Goal: Task Accomplishment & Management: Complete application form

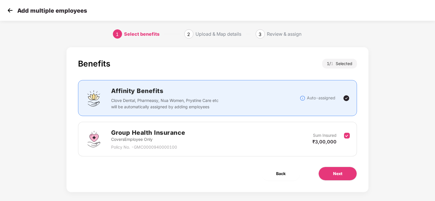
click at [11, 10] on img at bounding box center [10, 10] width 9 height 9
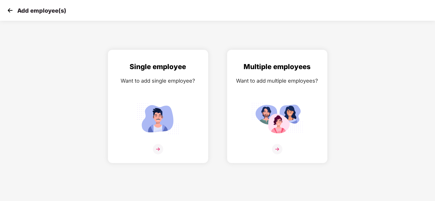
click at [11, 10] on img at bounding box center [10, 10] width 9 height 9
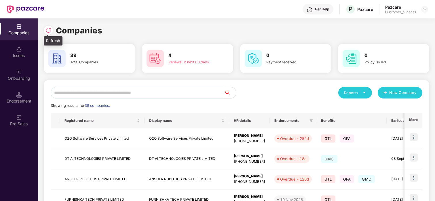
click at [52, 28] on div at bounding box center [48, 30] width 9 height 9
click at [81, 92] on input "text" at bounding box center [138, 93] width 174 height 12
click at [51, 30] on img at bounding box center [48, 30] width 6 height 6
click at [71, 94] on input "text" at bounding box center [138, 93] width 174 height 12
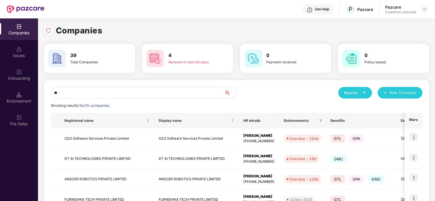
type input "*"
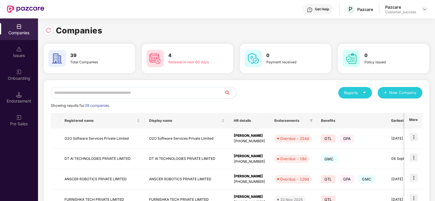
type input "*"
click at [44, 33] on div at bounding box center [50, 29] width 12 height 11
click at [49, 33] on img at bounding box center [48, 30] width 6 height 6
click at [47, 30] on img at bounding box center [48, 30] width 6 height 6
click at [47, 26] on div at bounding box center [48, 30] width 9 height 9
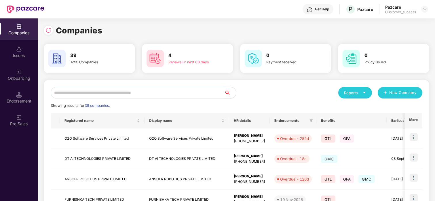
click at [117, 92] on input "text" at bounding box center [138, 93] width 174 height 12
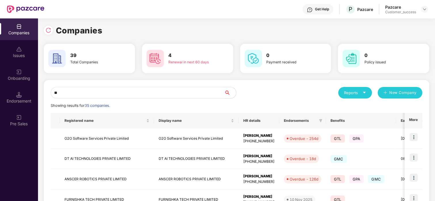
type input "*"
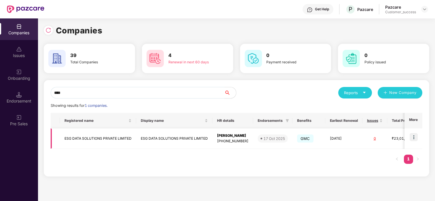
type input "****"
click at [414, 132] on td at bounding box center [413, 138] width 18 height 20
click at [413, 140] on img at bounding box center [414, 137] width 8 height 8
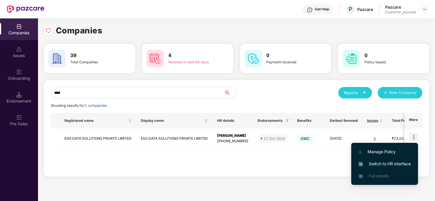
click at [368, 158] on li "Switch to HR interface" at bounding box center [384, 164] width 67 height 12
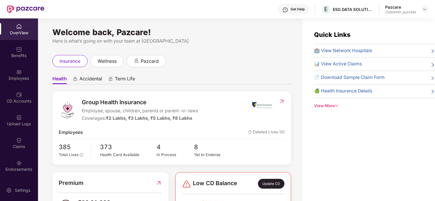
click at [3, 57] on div "Benefits" at bounding box center [19, 56] width 38 height 6
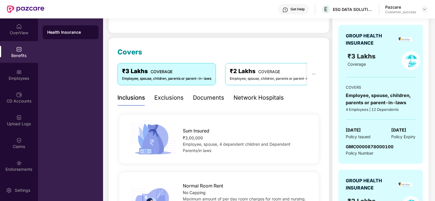
scroll to position [56, 0]
click at [242, 93] on div "Network Hospitals" at bounding box center [258, 97] width 50 height 9
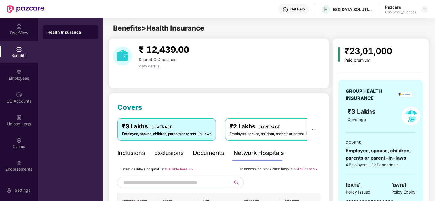
scroll to position [0, 0]
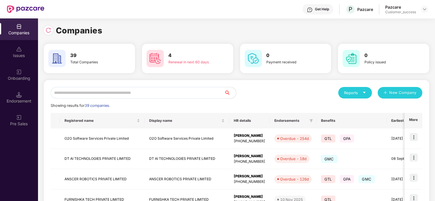
click at [149, 94] on input "text" at bounding box center [138, 93] width 174 height 12
type input "*"
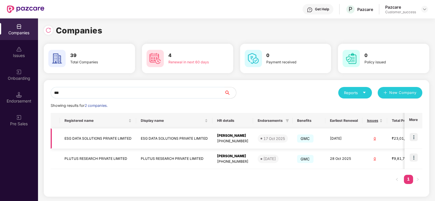
type input "***"
click at [414, 134] on img at bounding box center [414, 137] width 8 height 8
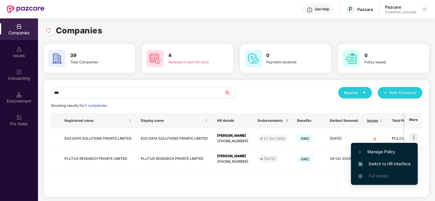
click at [366, 161] on span "Switch to HR interface" at bounding box center [384, 164] width 52 height 6
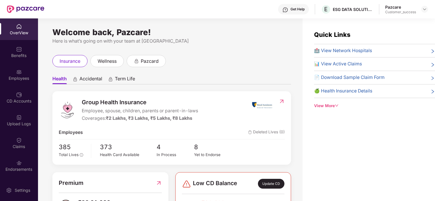
click at [14, 56] on div "Benefits" at bounding box center [19, 56] width 38 height 6
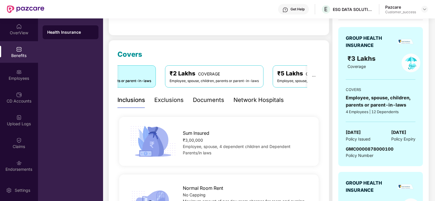
scroll to position [56, 0]
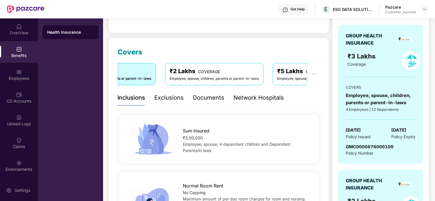
click at [252, 93] on div "Network Hospitals" at bounding box center [258, 97] width 50 height 9
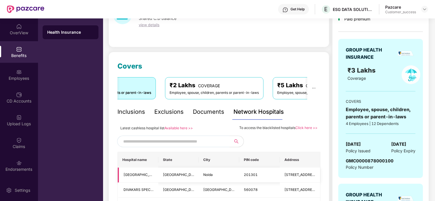
scroll to position [0, 0]
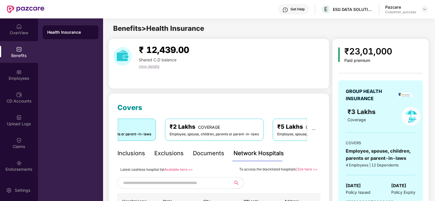
click at [140, 182] on input "text" at bounding box center [172, 182] width 98 height 9
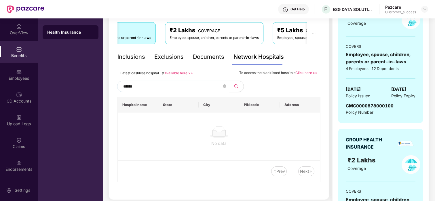
scroll to position [99, 0]
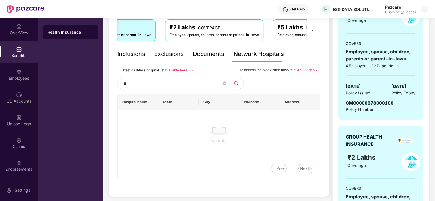
type input "*"
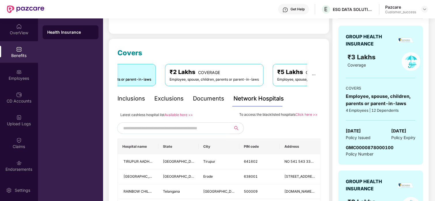
scroll to position [46, 0]
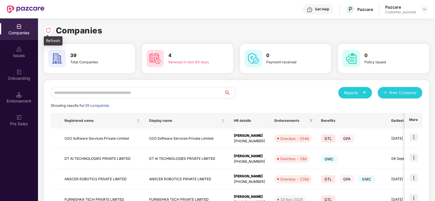
click at [49, 29] on img at bounding box center [48, 30] width 6 height 6
click at [76, 93] on input "text" at bounding box center [138, 93] width 174 height 12
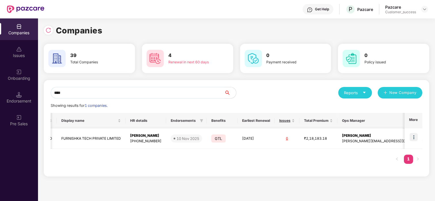
scroll to position [0, 0]
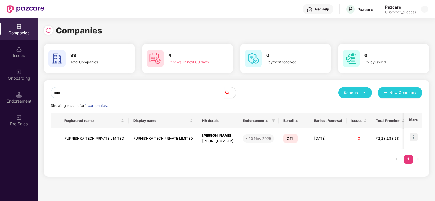
type input "****"
click at [24, 79] on div "Onboarding" at bounding box center [19, 78] width 38 height 6
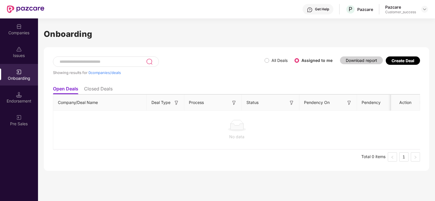
click at [107, 86] on li "Closed Deals" at bounding box center [98, 90] width 28 height 8
click at [71, 90] on li "Open Deals" at bounding box center [65, 90] width 25 height 8
click at [5, 25] on div "Companies" at bounding box center [19, 29] width 38 height 22
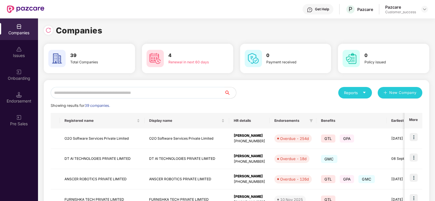
click at [107, 92] on input "text" at bounding box center [138, 93] width 174 height 12
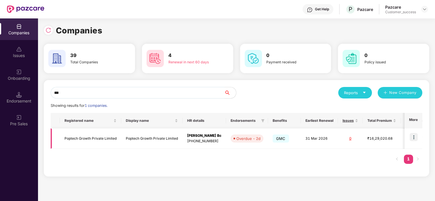
type input "***"
click at [415, 138] on img at bounding box center [414, 137] width 8 height 8
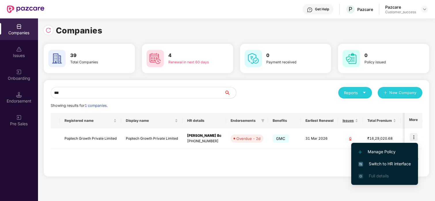
click at [383, 159] on li "Switch to HR interface" at bounding box center [384, 164] width 67 height 12
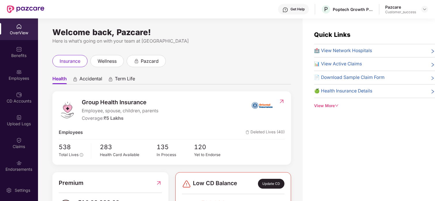
click at [10, 68] on div "Employees" at bounding box center [19, 75] width 38 height 22
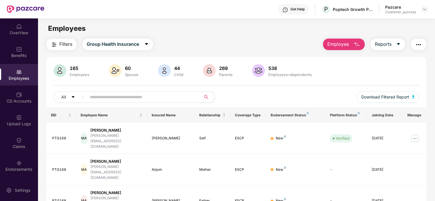
click at [344, 42] on span "Employee" at bounding box center [338, 44] width 22 height 7
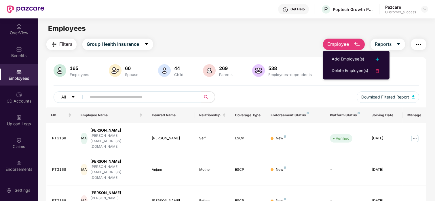
click at [341, 53] on ul "Add Employee(s) Delete Employee(s)" at bounding box center [356, 65] width 66 height 29
click at [336, 62] on div "Add Employee(s)" at bounding box center [348, 59] width 33 height 7
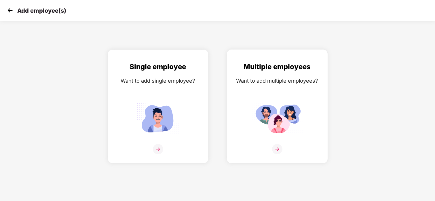
click at [274, 97] on div "Multiple employees Want to add multiple employees?" at bounding box center [277, 111] width 89 height 100
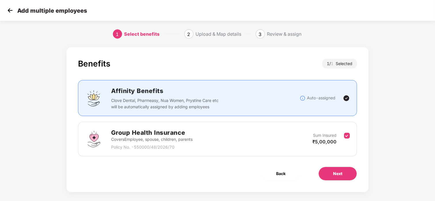
scroll to position [5, 0]
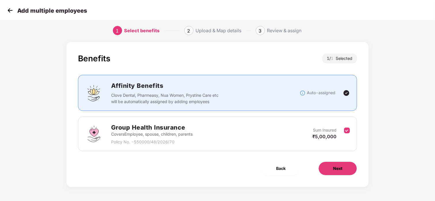
click at [326, 171] on button "Next" at bounding box center [337, 168] width 39 height 14
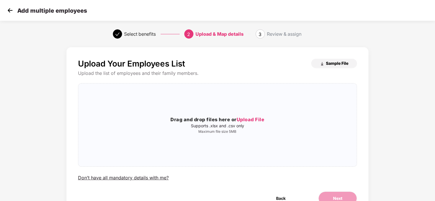
click at [326, 64] on span "Sample File" at bounding box center [337, 62] width 22 height 5
click at [239, 119] on span "Upload File" at bounding box center [251, 120] width 28 height 6
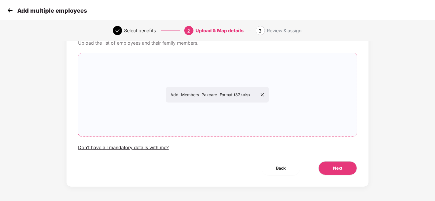
scroll to position [30, 0]
click at [328, 165] on button "Next" at bounding box center [337, 169] width 39 height 14
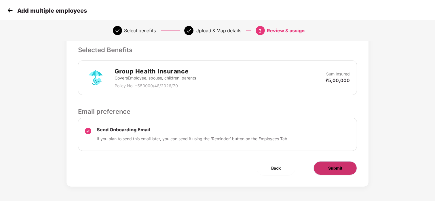
scroll to position [120, 0]
click at [329, 165] on span "Submit" at bounding box center [335, 168] width 14 height 6
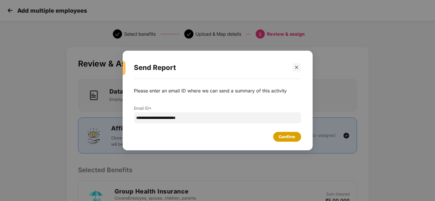
click at [285, 135] on div "Confirm" at bounding box center [287, 137] width 16 height 6
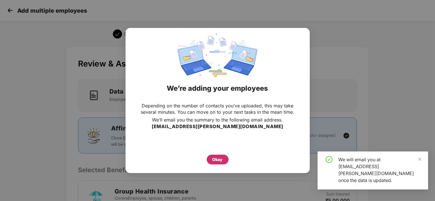
click at [219, 159] on div "Okay" at bounding box center [217, 159] width 10 height 6
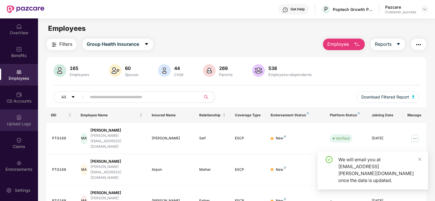
click at [20, 117] on img at bounding box center [19, 118] width 6 height 6
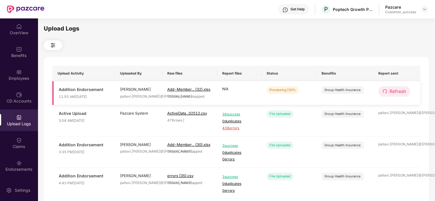
click at [393, 89] on span "Refresh" at bounding box center [397, 91] width 16 height 7
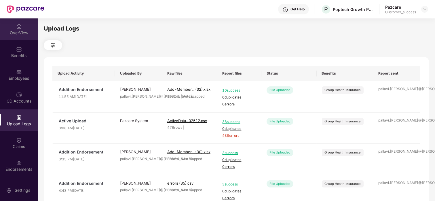
click at [19, 33] on div "OverView" at bounding box center [19, 33] width 38 height 6
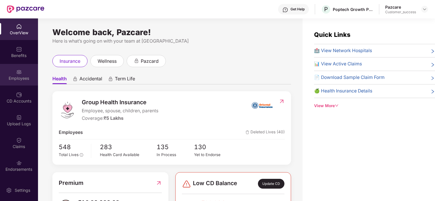
click at [18, 69] on img at bounding box center [19, 72] width 6 height 6
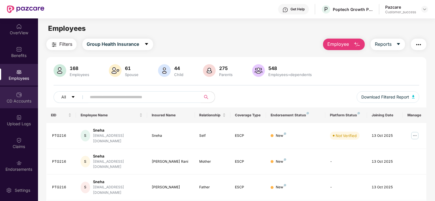
click at [17, 93] on img at bounding box center [19, 95] width 6 height 6
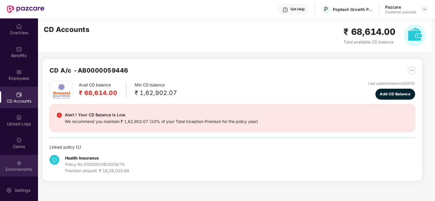
click at [27, 166] on div "Endorsements" at bounding box center [19, 169] width 38 height 6
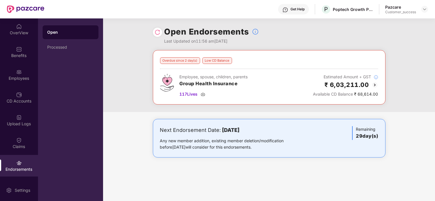
click at [374, 86] on img at bounding box center [374, 84] width 7 height 7
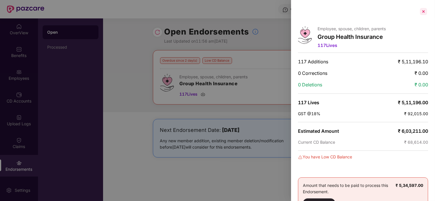
click at [424, 11] on div at bounding box center [423, 11] width 9 height 9
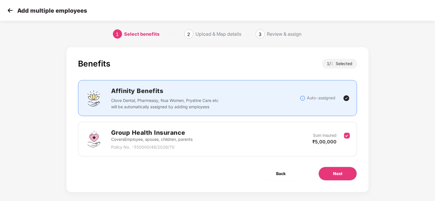
click at [9, 13] on img at bounding box center [10, 10] width 9 height 9
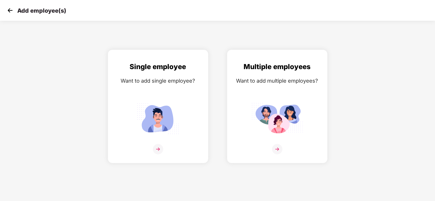
click at [10, 8] on img at bounding box center [10, 10] width 9 height 9
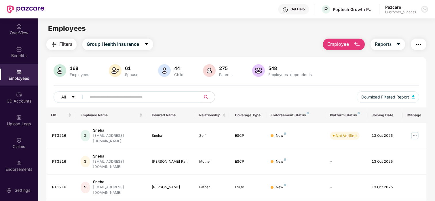
click at [425, 10] on img at bounding box center [424, 9] width 5 height 5
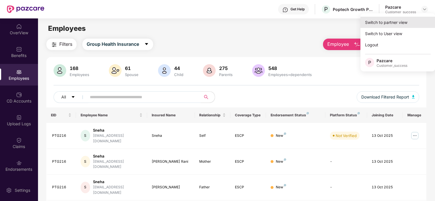
click at [401, 21] on div "Switch to partner view" at bounding box center [397, 22] width 75 height 11
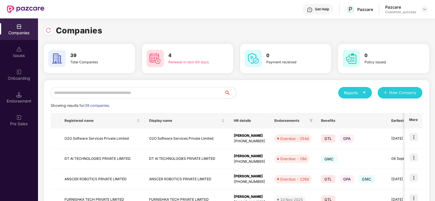
click at [138, 89] on input "text" at bounding box center [138, 93] width 174 height 12
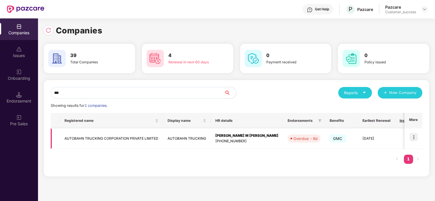
type input "***"
click at [412, 139] on img at bounding box center [414, 137] width 8 height 8
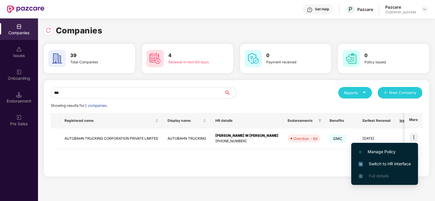
click at [375, 165] on span "Switch to HR interface" at bounding box center [384, 164] width 52 height 6
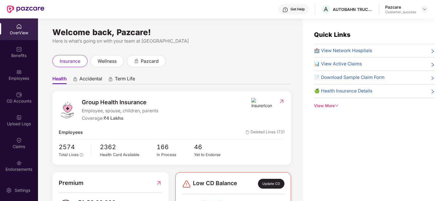
click at [22, 75] on div "Employees" at bounding box center [19, 78] width 38 height 6
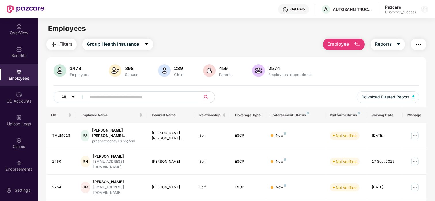
click at [104, 95] on input "text" at bounding box center [141, 97] width 103 height 9
paste input "*****"
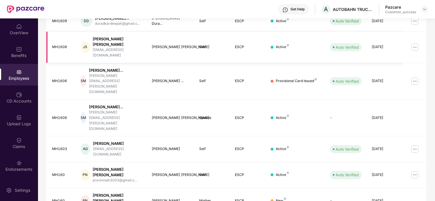
scroll to position [115, 0]
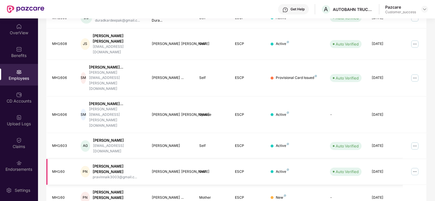
type input "*****"
click at [415, 167] on img at bounding box center [414, 171] width 9 height 9
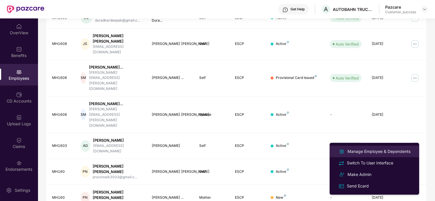
click at [362, 155] on li "Manage Employee & Dependents" at bounding box center [375, 152] width 90 height 12
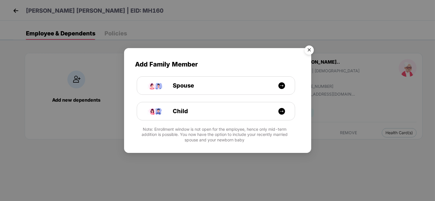
click at [309, 47] on img "Close" at bounding box center [309, 51] width 16 height 16
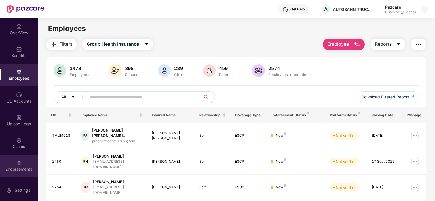
click at [13, 168] on div "Endorsements" at bounding box center [19, 169] width 38 height 6
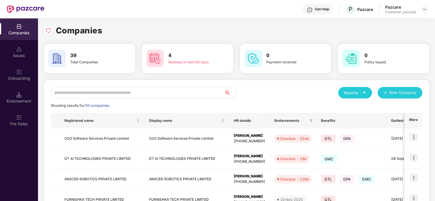
click at [99, 94] on input "text" at bounding box center [138, 93] width 174 height 12
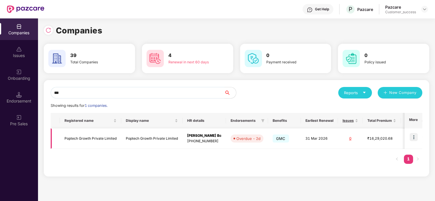
type input "***"
click at [411, 142] on td at bounding box center [413, 138] width 18 height 20
click at [413, 136] on img at bounding box center [414, 137] width 8 height 8
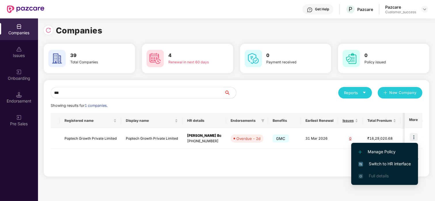
click at [381, 163] on span "Switch to HR interface" at bounding box center [384, 164] width 52 height 6
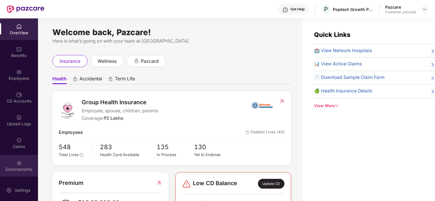
click at [12, 158] on div "Endorsements" at bounding box center [19, 166] width 38 height 22
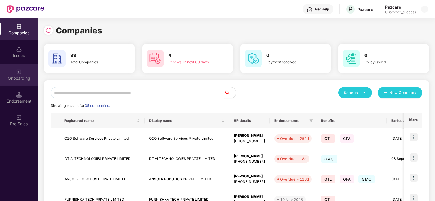
click at [13, 72] on div "Onboarding" at bounding box center [19, 75] width 38 height 22
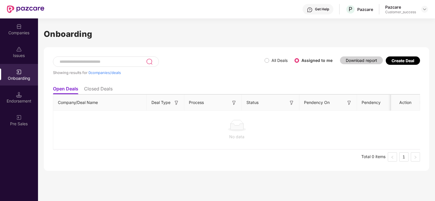
click at [13, 72] on div "Onboarding" at bounding box center [19, 75] width 38 height 22
click at [20, 75] on div "Onboarding" at bounding box center [19, 78] width 38 height 6
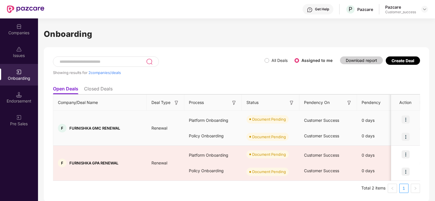
click at [403, 118] on img at bounding box center [406, 119] width 8 height 8
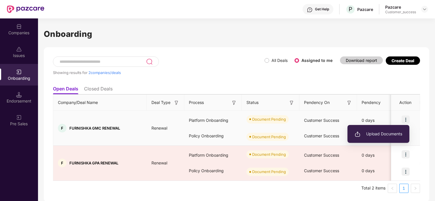
click at [379, 132] on span "Upload Documents" at bounding box center [378, 134] width 47 height 6
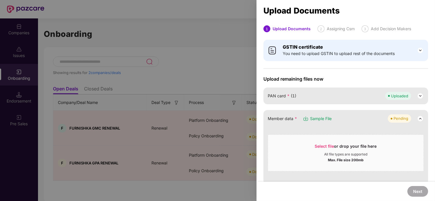
click at [224, 23] on div at bounding box center [217, 100] width 435 height 201
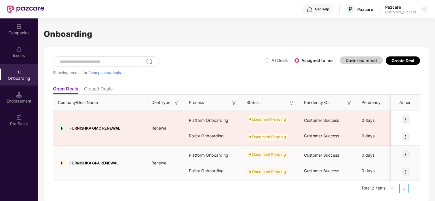
click at [406, 153] on img at bounding box center [406, 154] width 8 height 8
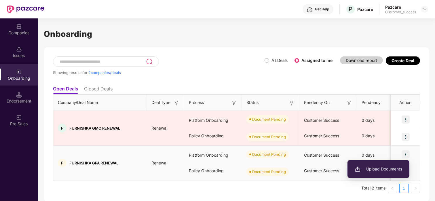
click at [365, 168] on span "Upload Documents" at bounding box center [378, 169] width 47 height 6
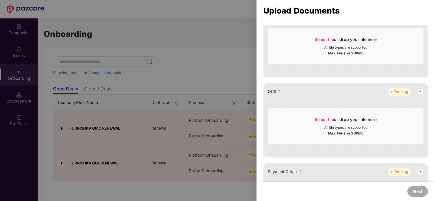
scroll to position [187, 0]
click at [327, 116] on span "Select file" at bounding box center [324, 118] width 19 height 5
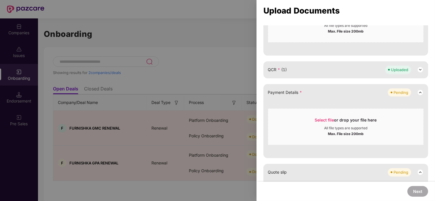
scroll to position [208, 0]
click at [317, 119] on span "Select file" at bounding box center [324, 120] width 19 height 5
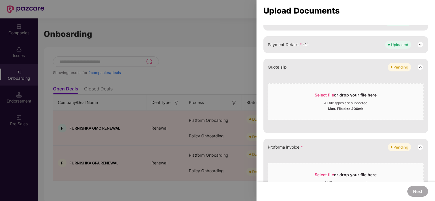
scroll to position [262, 0]
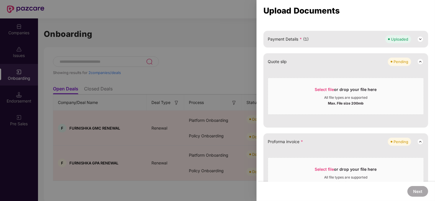
click at [419, 60] on img at bounding box center [420, 61] width 7 height 7
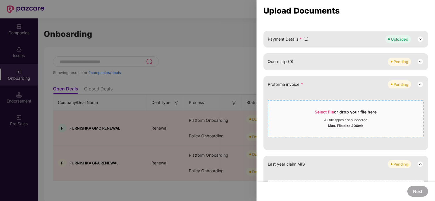
click at [328, 111] on span "Select file" at bounding box center [324, 111] width 19 height 5
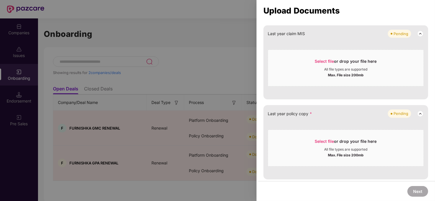
scroll to position [0, 0]
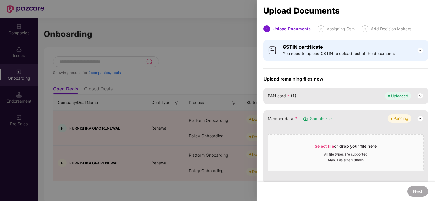
click at [214, 64] on div at bounding box center [217, 100] width 435 height 201
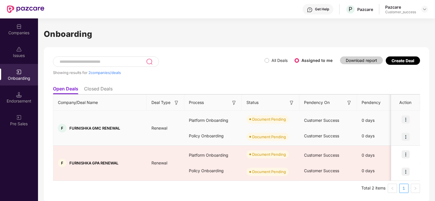
scroll to position [1, 0]
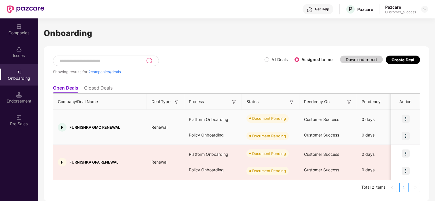
click at [405, 119] on img at bounding box center [406, 119] width 8 height 8
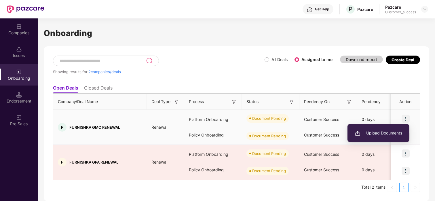
click at [378, 132] on span "Upload Documents" at bounding box center [378, 133] width 47 height 6
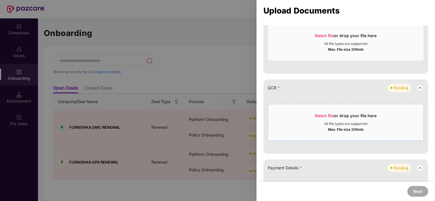
scroll to position [193, 0]
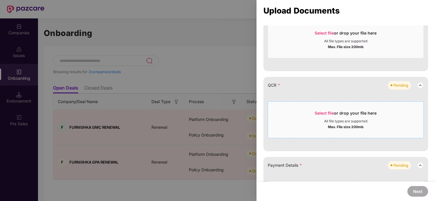
click at [320, 115] on div "Select file or drop your file here" at bounding box center [346, 114] width 62 height 9
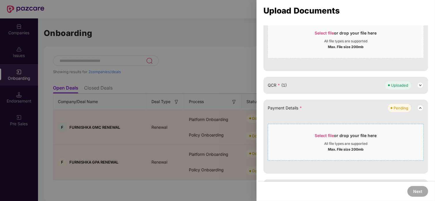
click at [324, 134] on span "Select file" at bounding box center [324, 135] width 19 height 5
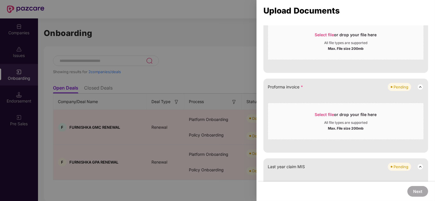
scroll to position [323, 0]
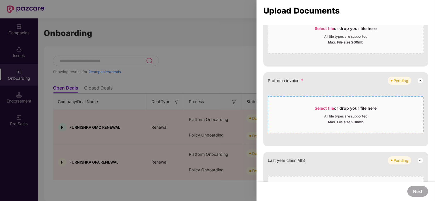
click at [327, 109] on span "Select file" at bounding box center [324, 108] width 19 height 5
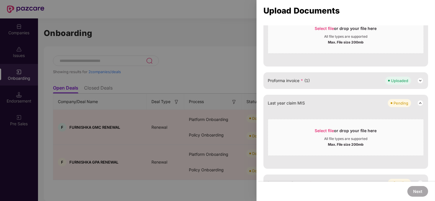
click at [344, 9] on div "Upload Documents" at bounding box center [345, 10] width 165 height 6
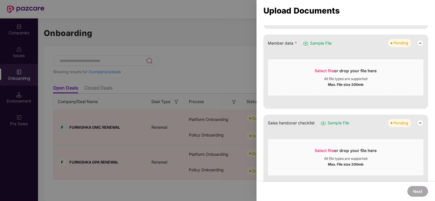
scroll to position [0, 0]
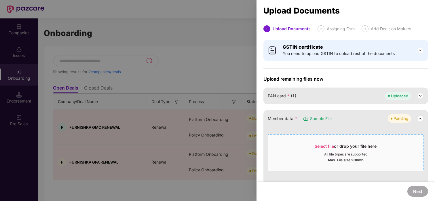
click at [325, 146] on span "Select file" at bounding box center [324, 146] width 19 height 5
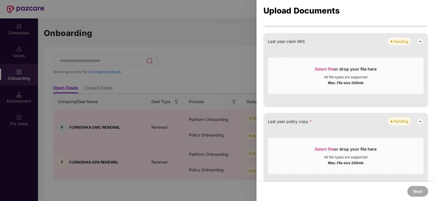
scroll to position [335, 0]
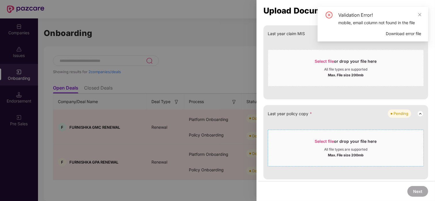
click at [321, 144] on div "Select file or drop your file here" at bounding box center [346, 142] width 62 height 9
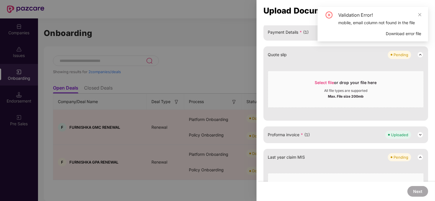
scroll to position [211, 0]
click at [421, 158] on img at bounding box center [420, 157] width 7 height 7
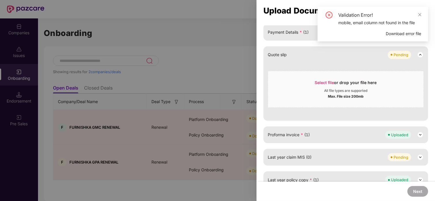
click at [420, 53] on img at bounding box center [420, 54] width 7 height 7
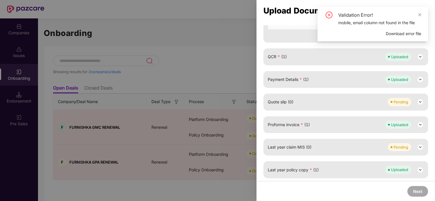
scroll to position [163, 0]
click at [419, 17] on span at bounding box center [420, 14] width 4 height 5
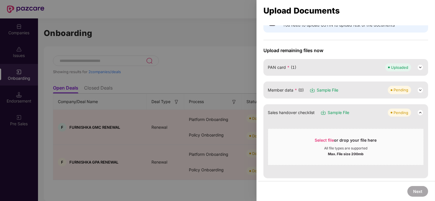
scroll to position [35, 0]
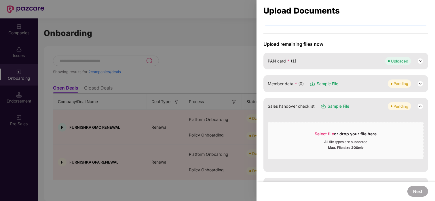
click at [420, 103] on img at bounding box center [420, 106] width 7 height 7
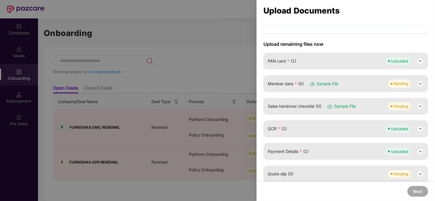
click at [419, 83] on img at bounding box center [420, 83] width 7 height 7
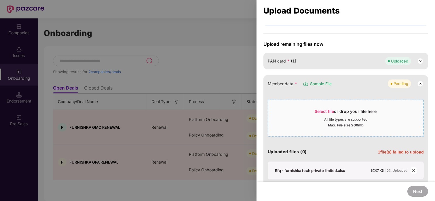
click at [315, 110] on span "Select file" at bounding box center [324, 111] width 19 height 5
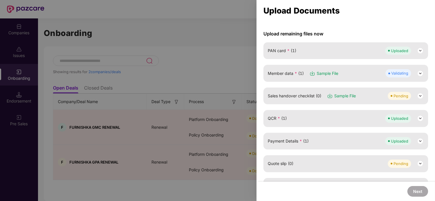
scroll to position [10, 0]
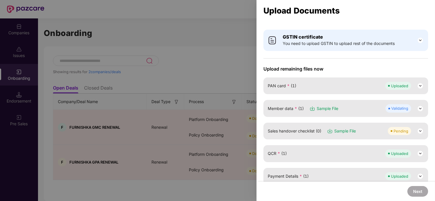
click at [419, 110] on img at bounding box center [420, 108] width 7 height 7
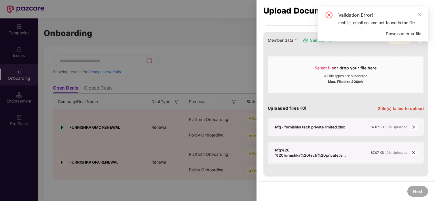
scroll to position [78, 0]
click at [413, 128] on icon "close" at bounding box center [414, 127] width 4 height 4
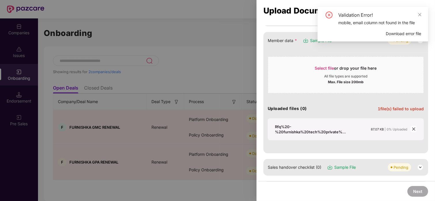
click at [413, 128] on icon "close" at bounding box center [413, 129] width 3 height 3
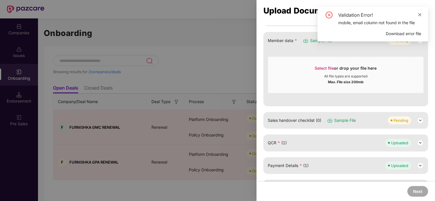
click at [418, 13] on icon "close" at bounding box center [420, 15] width 4 height 4
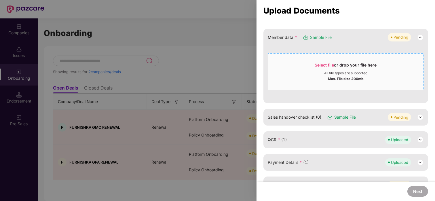
scroll to position [81, 0]
click at [322, 63] on span "Select file" at bounding box center [324, 65] width 19 height 5
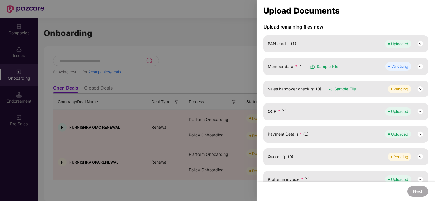
scroll to position [52, 0]
click at [421, 66] on img at bounding box center [420, 67] width 7 height 7
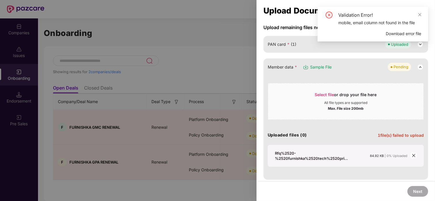
click at [217, 26] on div at bounding box center [217, 100] width 435 height 201
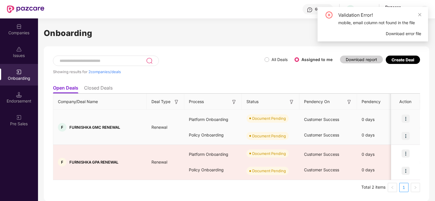
click at [404, 119] on img at bounding box center [406, 119] width 8 height 8
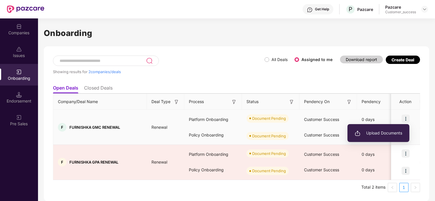
click at [377, 131] on span "Upload Documents" at bounding box center [378, 133] width 47 height 6
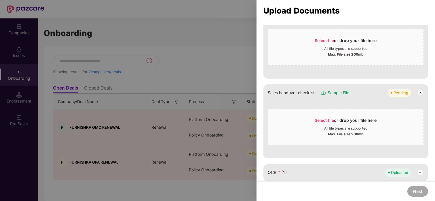
scroll to position [0, 0]
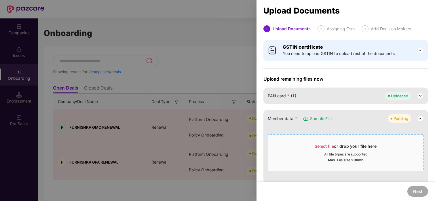
click at [324, 145] on span "Select file" at bounding box center [324, 146] width 19 height 5
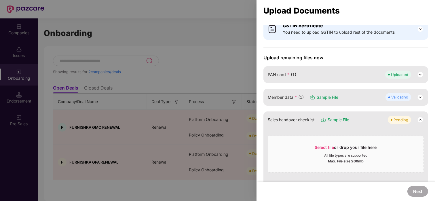
scroll to position [22, 0]
click at [417, 97] on img at bounding box center [420, 96] width 7 height 7
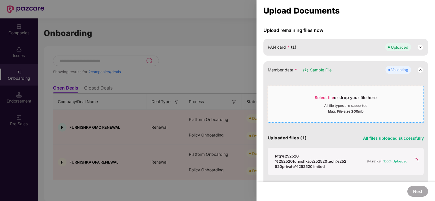
scroll to position [50, 0]
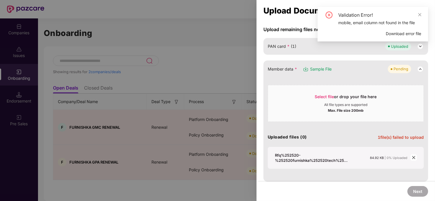
click at [425, 104] on div "Member data * Sample File Pending Select file or drop your file here All file t…" at bounding box center [345, 120] width 165 height 121
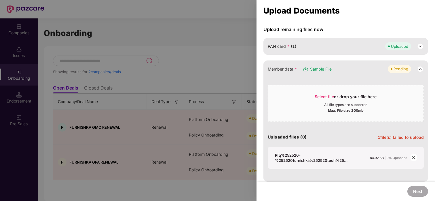
scroll to position [0, 0]
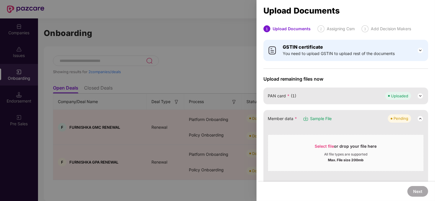
click at [206, 30] on div at bounding box center [217, 100] width 435 height 201
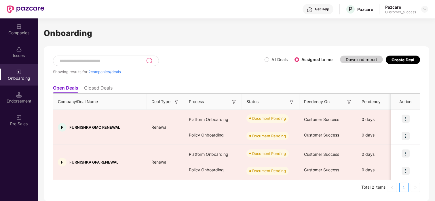
click at [23, 26] on div "Companies" at bounding box center [19, 29] width 38 height 22
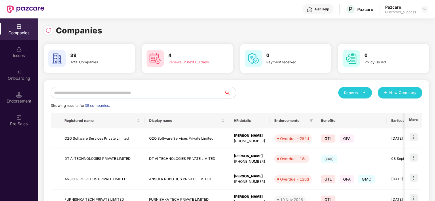
click at [83, 95] on input "text" at bounding box center [138, 93] width 174 height 12
type input "**"
click at [121, 90] on input "text" at bounding box center [138, 93] width 174 height 12
type input "**"
click at [136, 96] on input "text" at bounding box center [138, 93] width 174 height 12
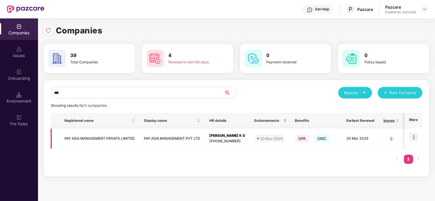
type input "***"
click at [411, 132] on td at bounding box center [413, 138] width 18 height 20
click at [413, 136] on img at bounding box center [414, 137] width 8 height 8
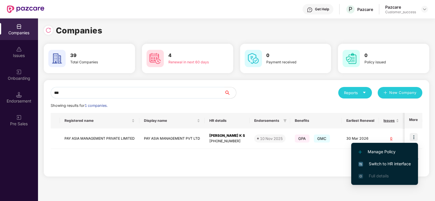
click at [367, 158] on li "Switch to HR interface" at bounding box center [384, 164] width 67 height 12
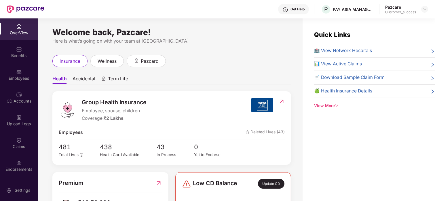
click at [15, 65] on div "Employees" at bounding box center [19, 75] width 38 height 22
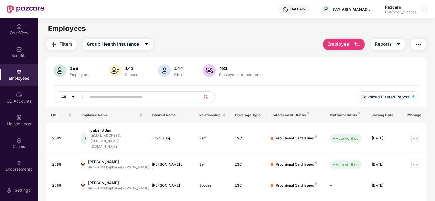
click at [125, 96] on input "text" at bounding box center [141, 97] width 103 height 9
paste input "*******"
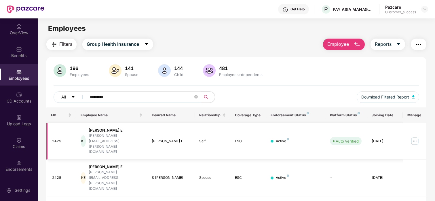
type input "*********"
click at [412, 136] on img at bounding box center [414, 140] width 9 height 9
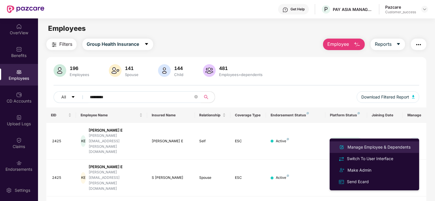
click at [379, 144] on div "Manage Employee & Dependents" at bounding box center [378, 147] width 65 height 6
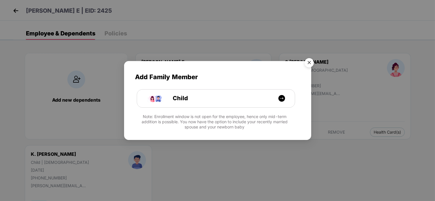
click at [309, 60] on img "Close" at bounding box center [309, 64] width 16 height 16
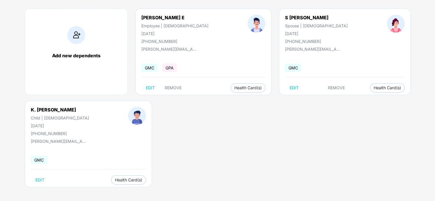
scroll to position [45, 0]
click at [115, 180] on span "Health Card(s)" at bounding box center [128, 179] width 27 height 3
click at [115, 178] on span "Health Card(s)" at bounding box center [128, 179] width 27 height 3
click at [106, 195] on li "Health Insurance(ESC)" at bounding box center [114, 190] width 57 height 9
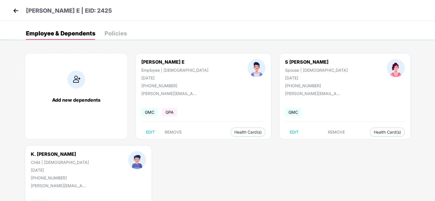
click at [17, 12] on img at bounding box center [16, 10] width 9 height 9
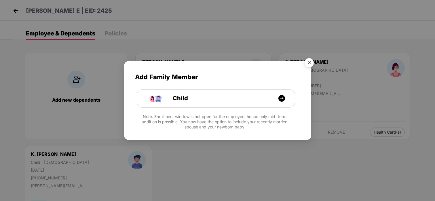
click at [308, 60] on img "Close" at bounding box center [309, 64] width 16 height 16
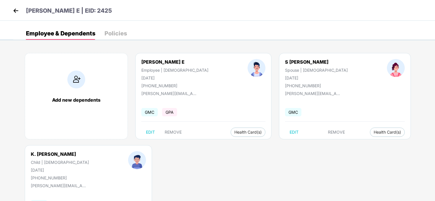
click at [16, 14] on img at bounding box center [16, 10] width 9 height 9
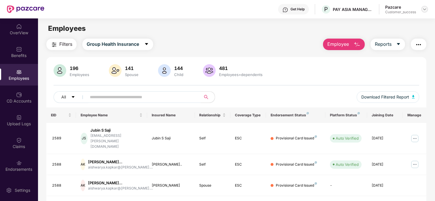
click at [424, 10] on img at bounding box center [424, 9] width 5 height 5
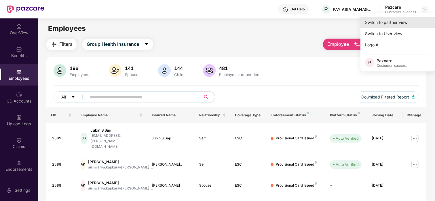
click at [397, 25] on div "Switch to partner view" at bounding box center [397, 22] width 75 height 11
